Goal: Task Accomplishment & Management: Manage account settings

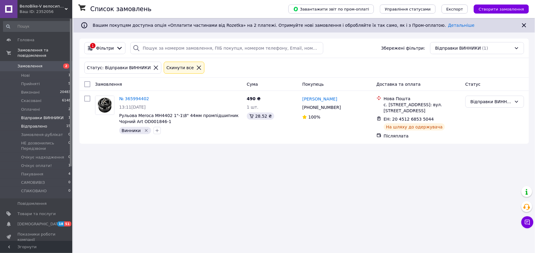
click at [34, 124] on span "Відправлено" at bounding box center [34, 126] width 26 height 5
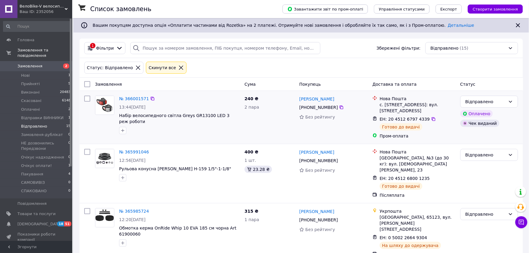
scroll to position [33, 0]
click at [35, 124] on span "Відправлено" at bounding box center [34, 126] width 26 height 5
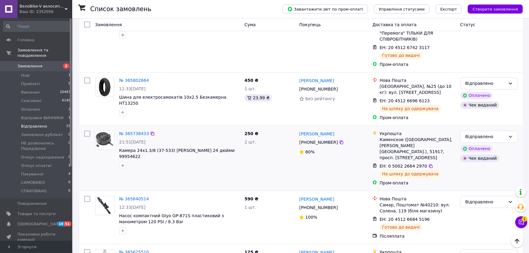
scroll to position [234, 0]
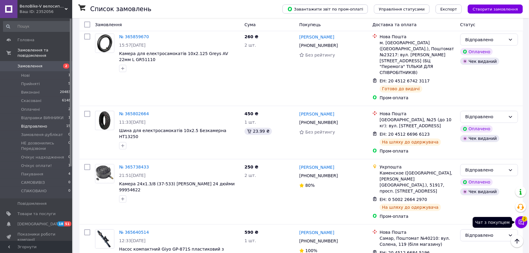
click at [527, 223] on button "Чат з покупцем 2" at bounding box center [522, 222] width 12 height 12
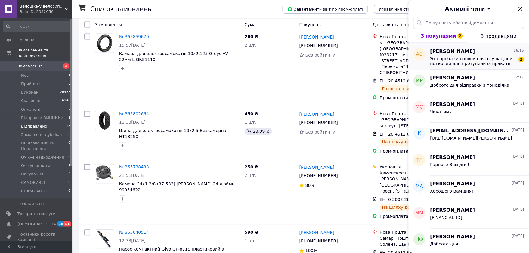
click at [459, 60] on span "Это проблема новой почты у вас,они потеряли или протупили отправить." at bounding box center [474, 61] width 86 height 10
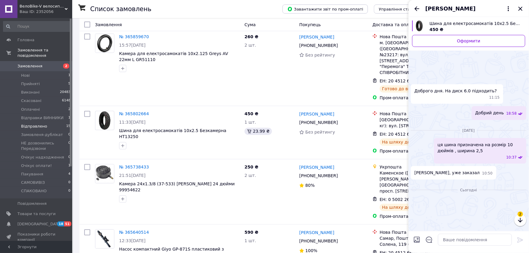
scroll to position [267, 0]
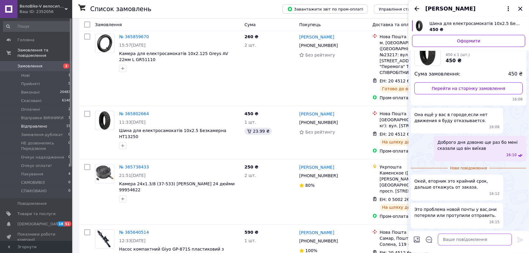
click at [457, 239] on textarea at bounding box center [475, 240] width 74 height 12
type textarea "J"
type textarea "Ок"
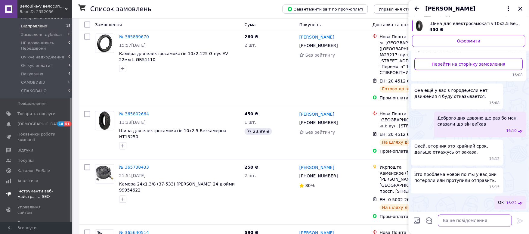
scroll to position [131, 0]
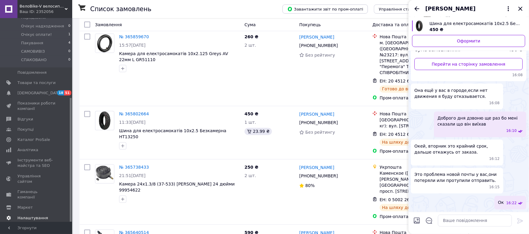
click at [25, 213] on link "Налаштування" at bounding box center [37, 218] width 74 height 10
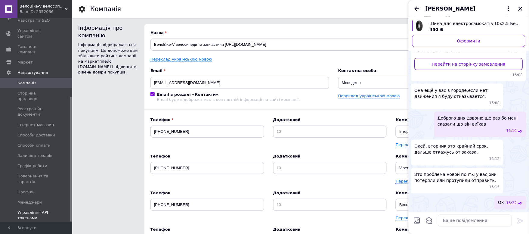
click at [23, 210] on span "Управління API-токенами" at bounding box center [36, 215] width 38 height 11
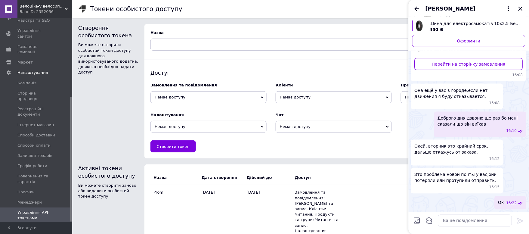
scroll to position [11, 0]
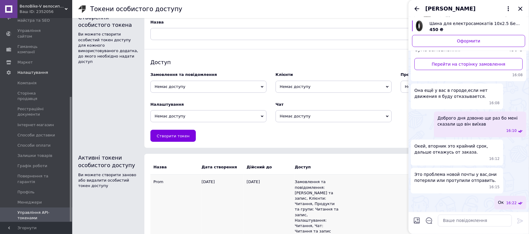
click at [289, 186] on td "22.12.2025" at bounding box center [269, 207] width 51 height 64
click at [318, 194] on td "Замовлення та повідомлення: Читання та запис, Клієнти: Читання, Продукти та гру…" at bounding box center [317, 207] width 45 height 64
click at [521, 7] on icon "Закрити" at bounding box center [520, 8] width 7 height 7
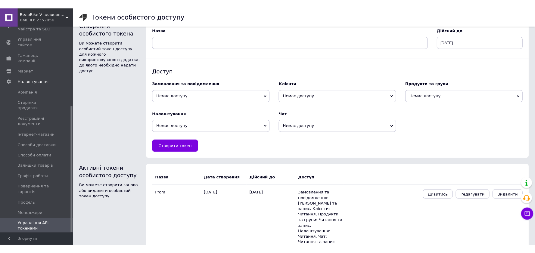
scroll to position [0, 0]
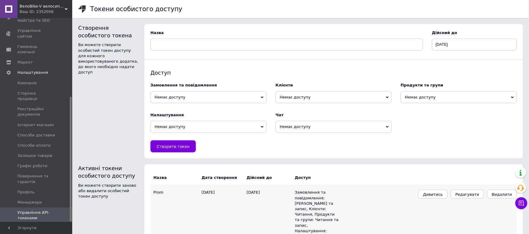
click at [443, 197] on span "Дивитись" at bounding box center [433, 194] width 20 height 5
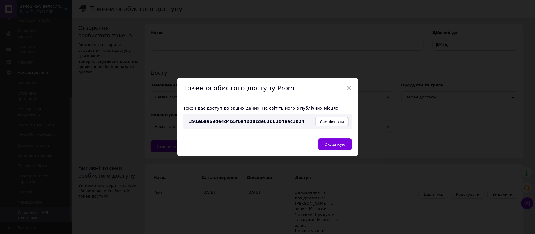
click at [333, 122] on span "Скопіювати" at bounding box center [332, 122] width 24 height 5
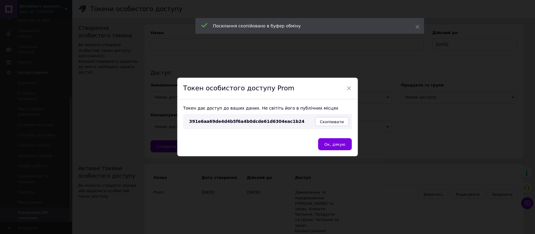
click at [329, 144] on span "Ок, дякую" at bounding box center [335, 144] width 21 height 5
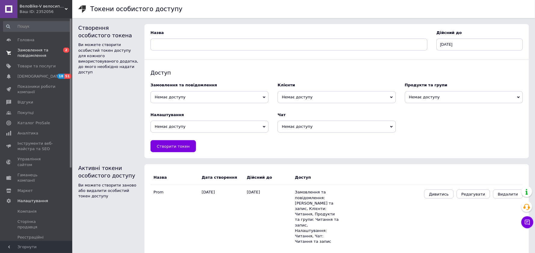
click at [22, 49] on span "Замовлення та повідомлення" at bounding box center [36, 53] width 38 height 11
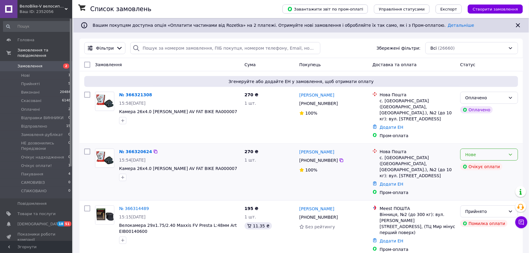
click at [489, 149] on div "Нове" at bounding box center [490, 155] width 58 height 12
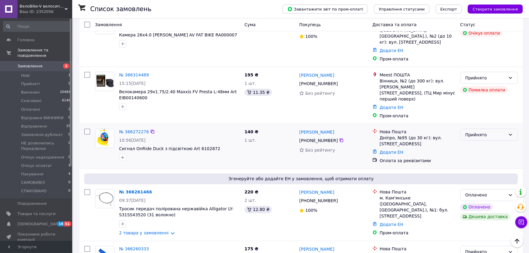
scroll to position [100, 0]
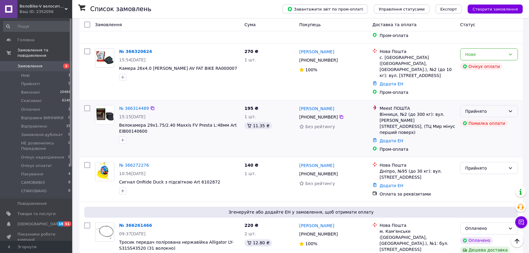
click at [509, 109] on icon at bounding box center [511, 111] width 5 height 5
click at [428, 145] on div "Пром-оплата" at bounding box center [418, 149] width 78 height 8
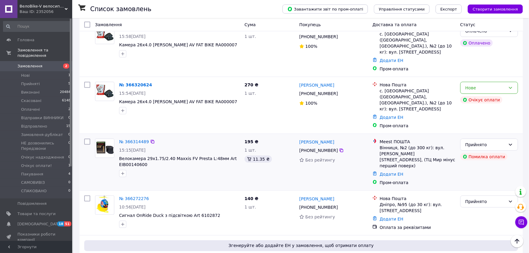
scroll to position [33, 0]
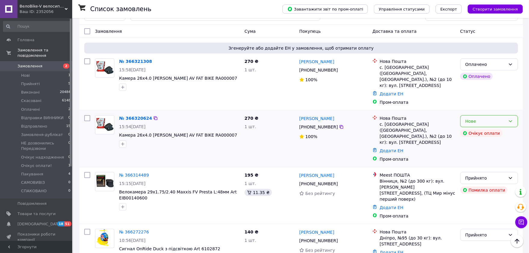
click at [480, 118] on div "Нове" at bounding box center [486, 121] width 40 height 7
click at [481, 142] on li "Скасовано" at bounding box center [489, 144] width 57 height 11
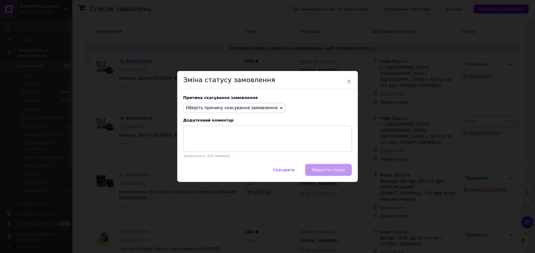
click at [227, 109] on span "Оберіть причину скасування замовлення" at bounding box center [232, 107] width 92 height 5
drag, startPoint x: 208, startPoint y: 153, endPoint x: 204, endPoint y: 154, distance: 3.7
click at [208, 153] on li "Замовлення-дублікат" at bounding box center [235, 153] width 102 height 8
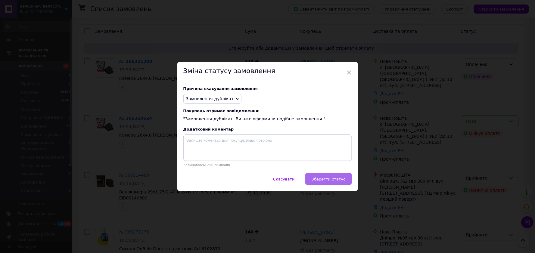
click at [327, 180] on span "Зберегти статус" at bounding box center [329, 179] width 34 height 5
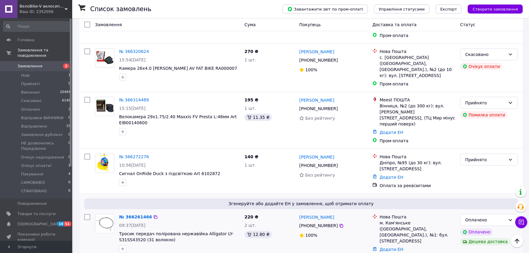
scroll to position [167, 0]
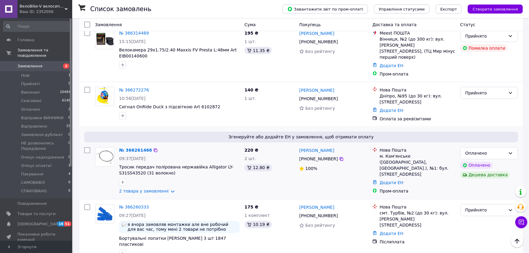
click at [188, 156] on div "09:37, 12.10.2025" at bounding box center [179, 159] width 121 height 6
click at [105, 150] on img at bounding box center [104, 157] width 19 height 14
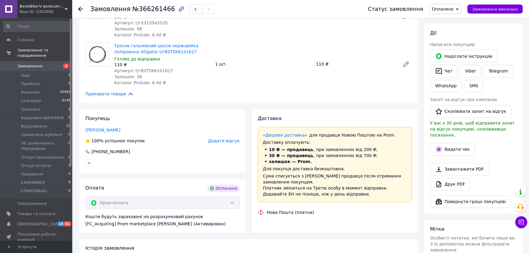
scroll to position [321, 0]
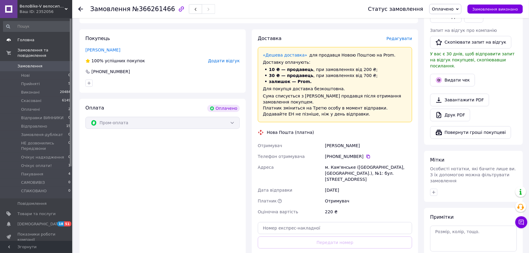
scroll to position [320, 0]
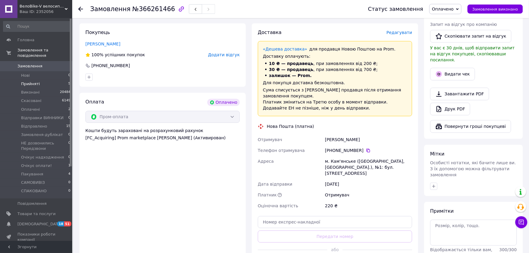
click at [21, 81] on span "Прийняті" at bounding box center [30, 83] width 19 height 5
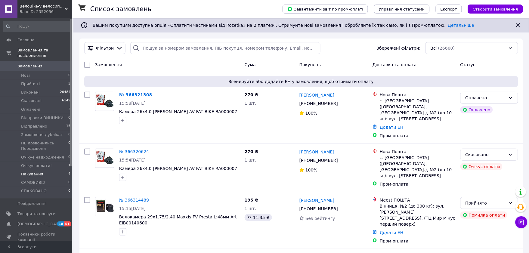
click at [37, 172] on span "Пакування" at bounding box center [32, 174] width 22 height 5
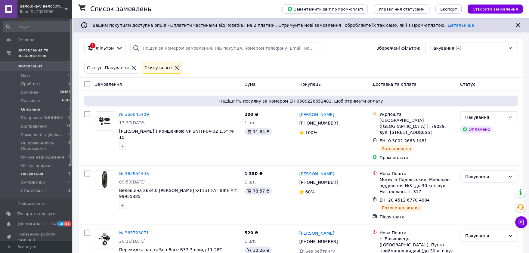
click at [39, 106] on li "Оплачені 2" at bounding box center [37, 109] width 74 height 8
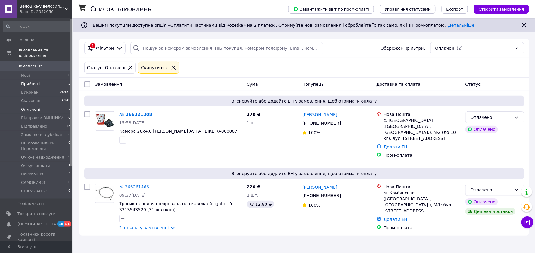
click at [36, 81] on span "Прийняті" at bounding box center [30, 83] width 19 height 5
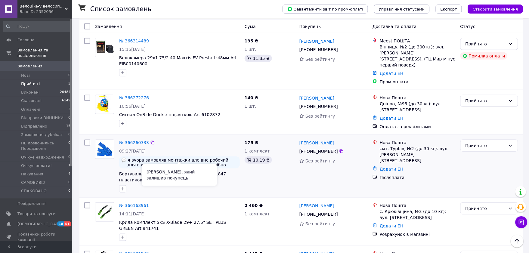
scroll to position [91, 0]
